Goal: Task Accomplishment & Management: Manage account settings

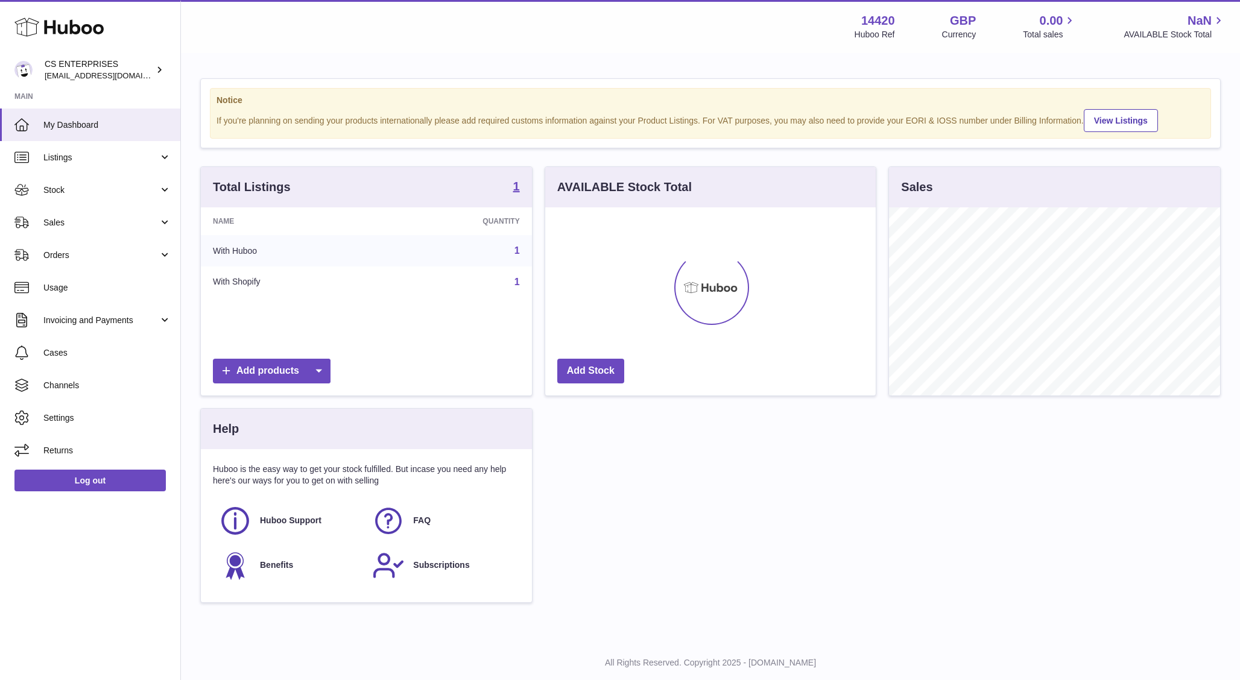
scroll to position [188, 331]
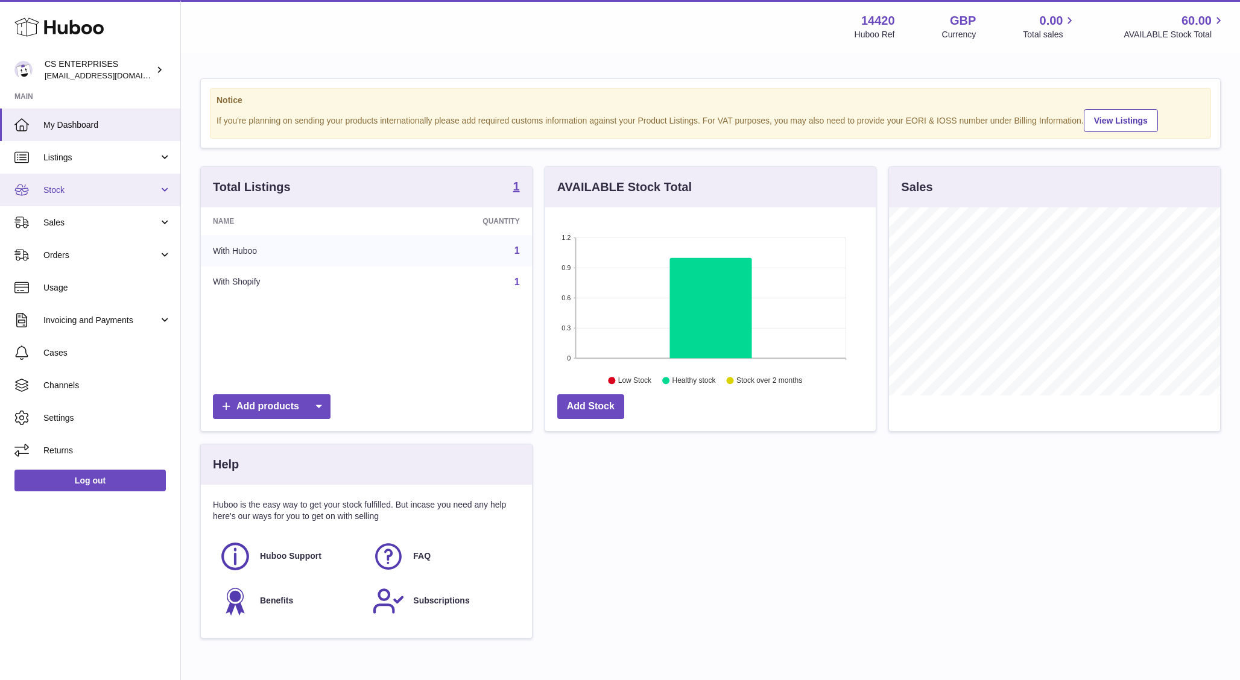
click at [85, 193] on span "Stock" at bounding box center [100, 190] width 115 height 11
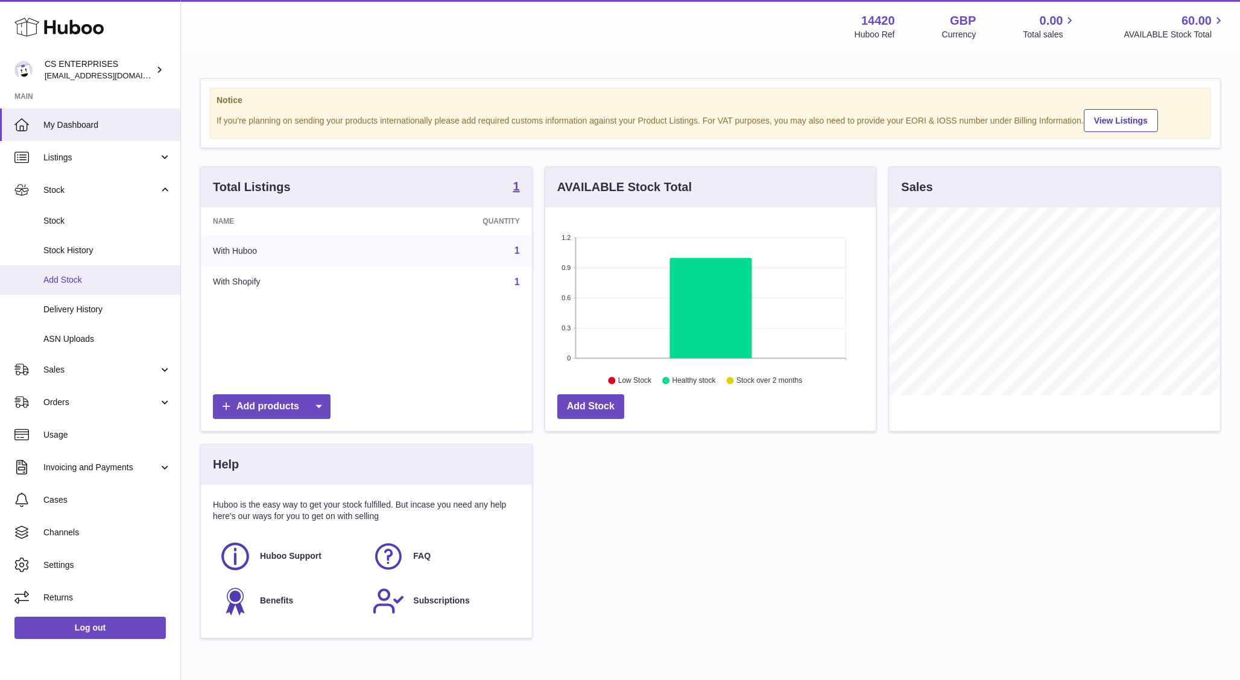
click at [79, 282] on span "Add Stock" at bounding box center [107, 279] width 128 height 11
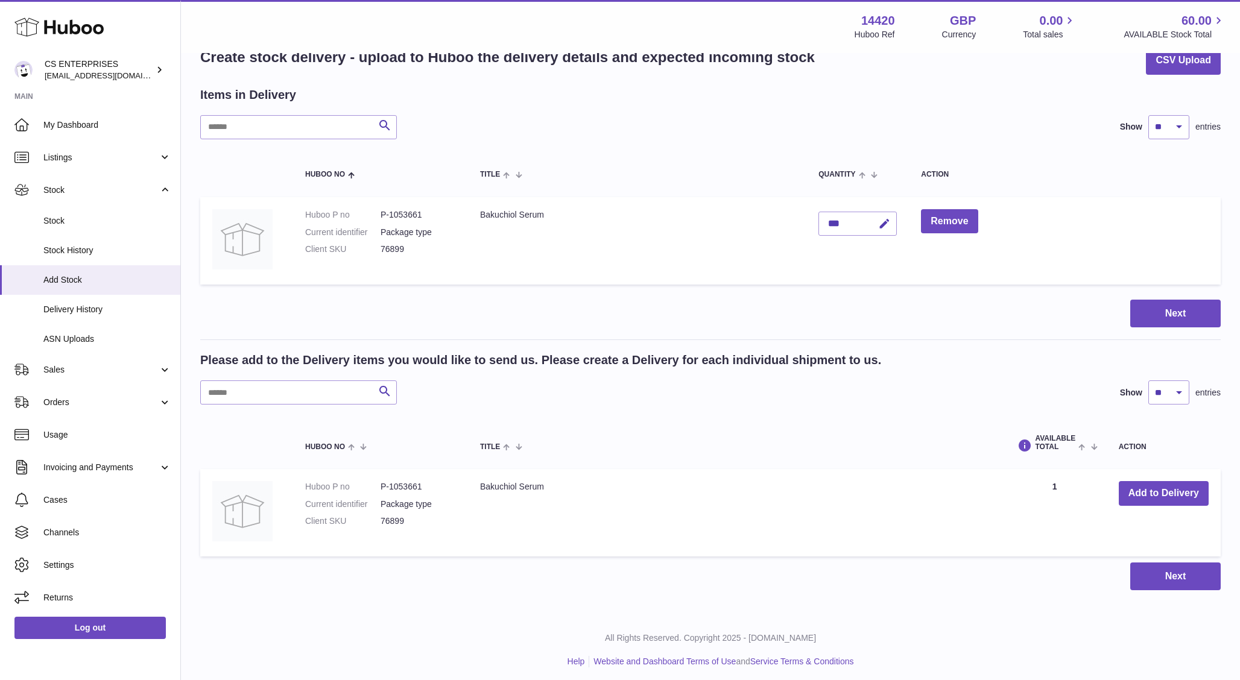
scroll to position [37, 0]
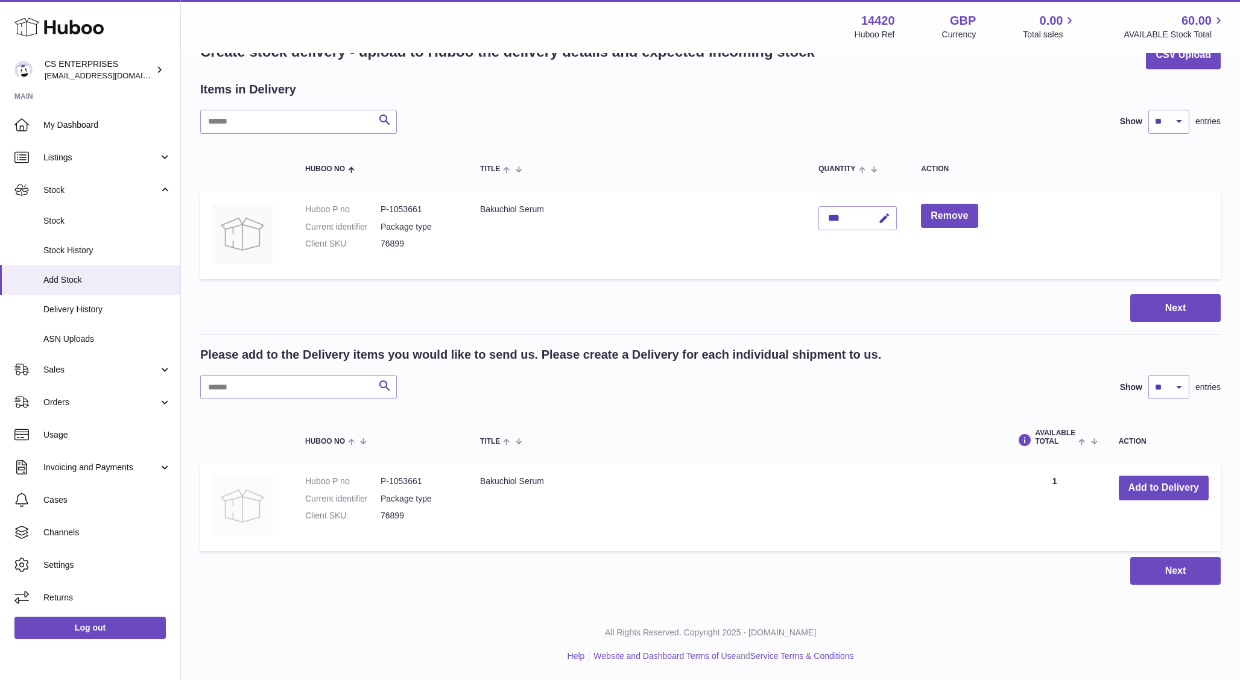
click at [260, 498] on img at bounding box center [242, 506] width 60 height 60
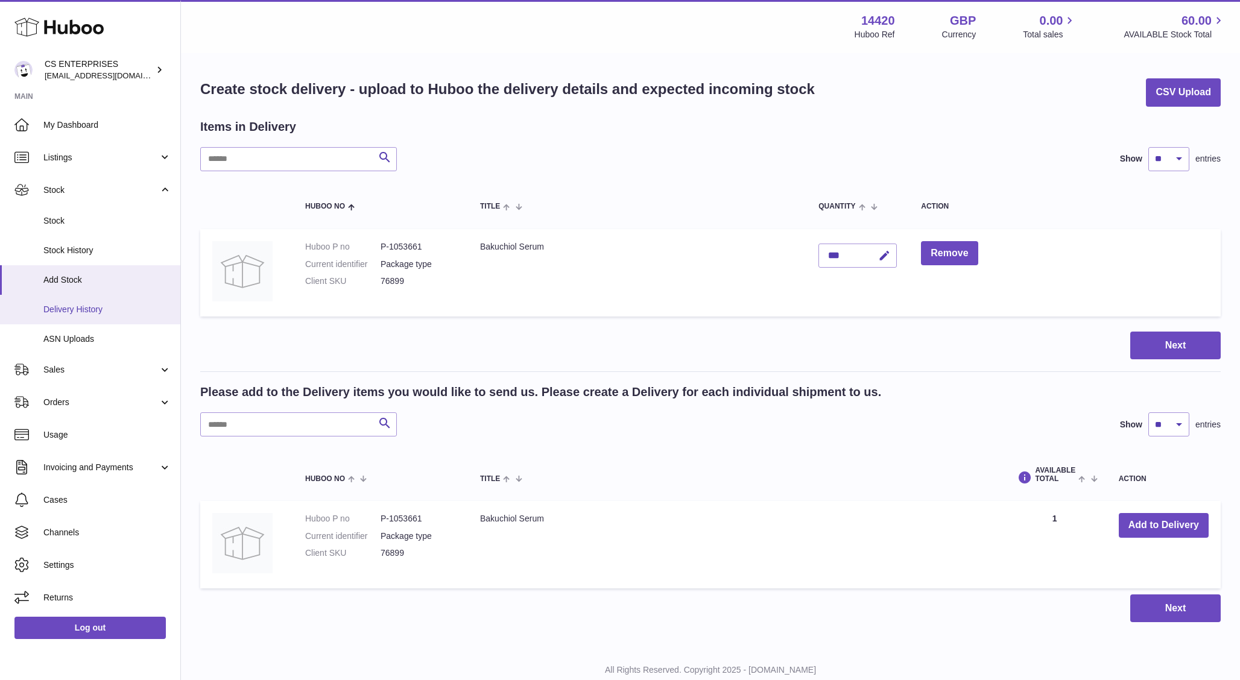
click at [67, 302] on link "Delivery History" at bounding box center [90, 310] width 180 height 30
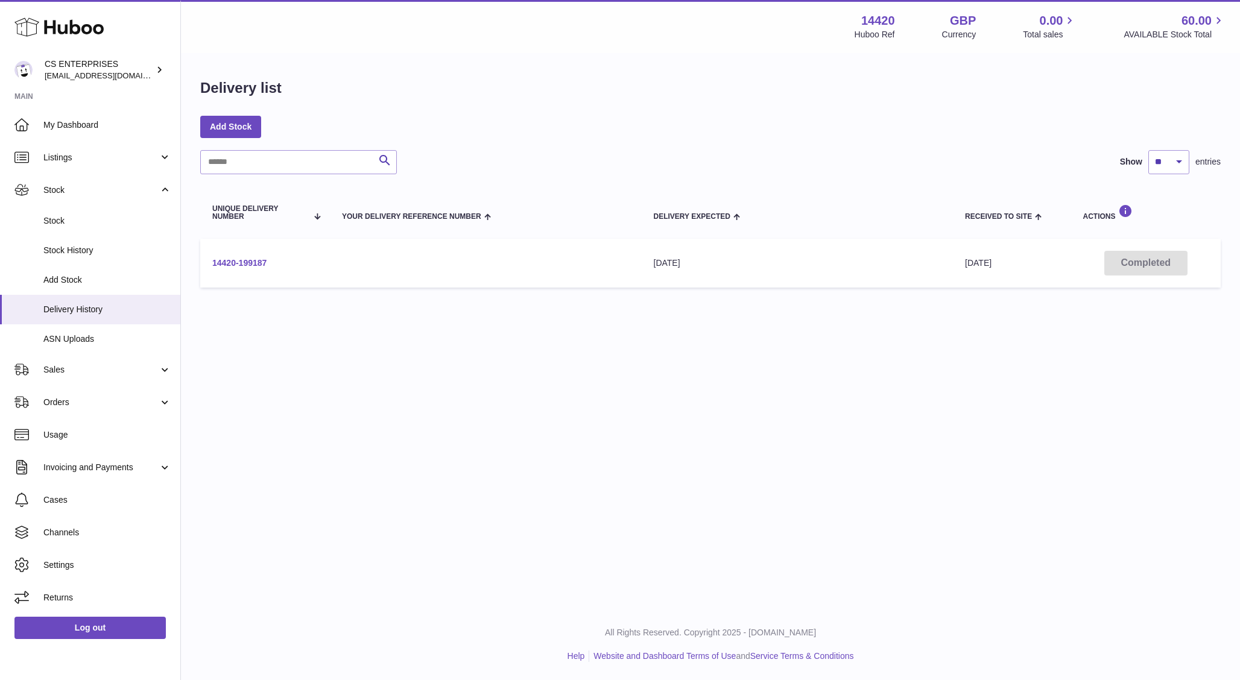
click at [236, 261] on link "14420-199187" at bounding box center [239, 263] width 54 height 10
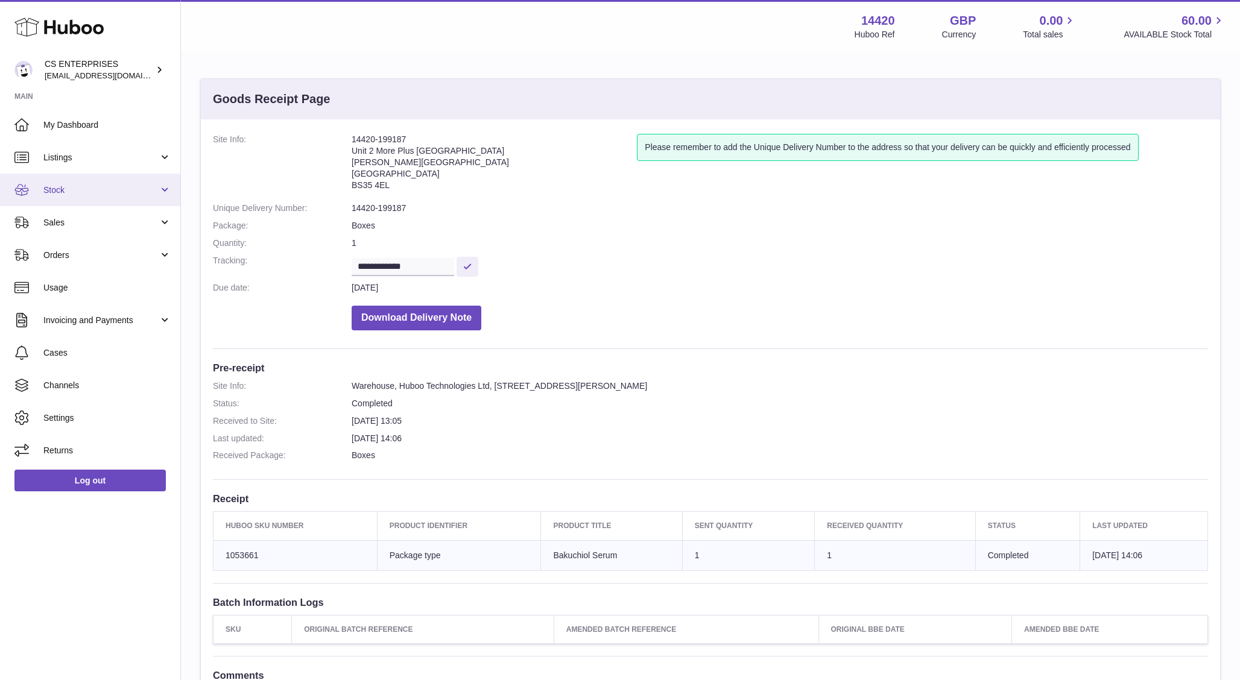
click at [75, 188] on span "Stock" at bounding box center [100, 190] width 115 height 11
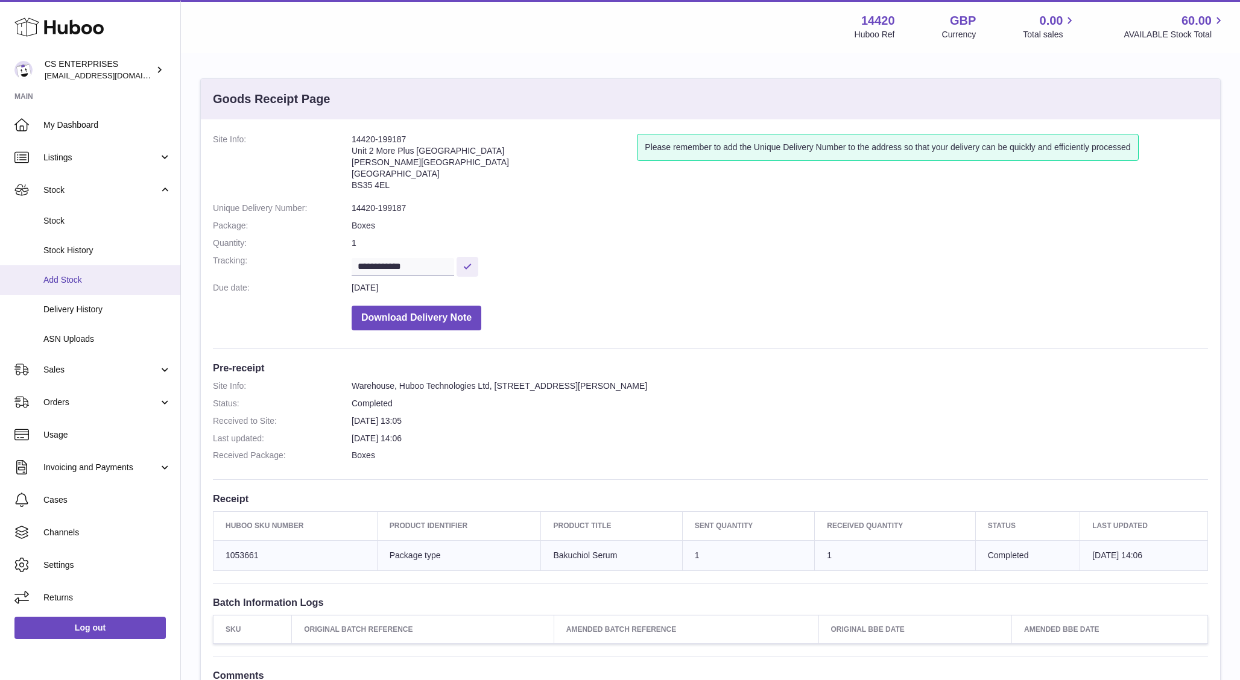
click at [94, 285] on span "Add Stock" at bounding box center [107, 279] width 128 height 11
